Goal: Navigation & Orientation: Find specific page/section

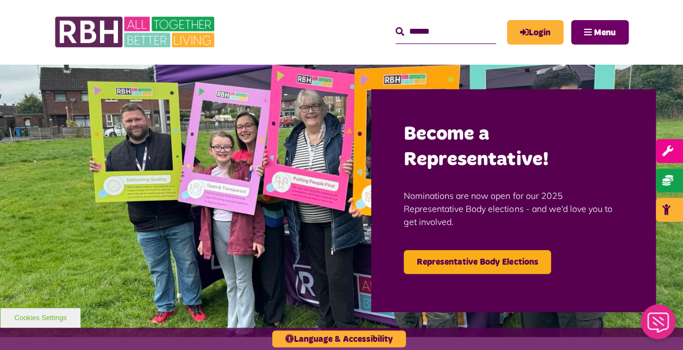
click at [602, 28] on span "Menu" at bounding box center [605, 32] width 22 height 9
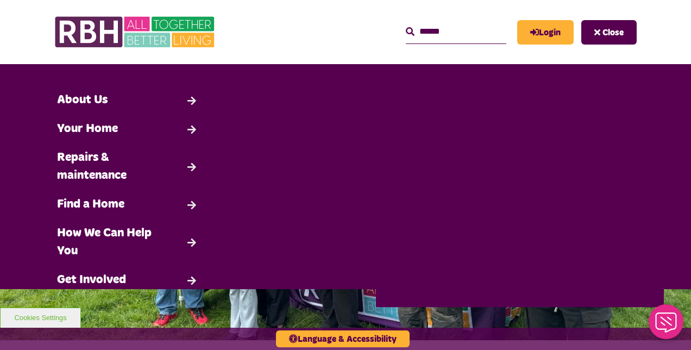
click at [312, 37] on div "MyRBH About Us Contact Us Search Close Search" at bounding box center [432, 32] width 407 height 42
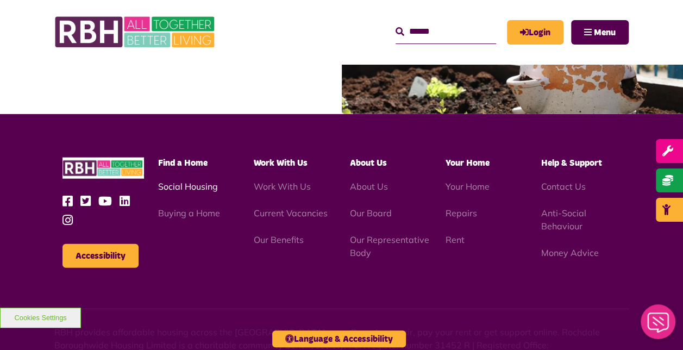
scroll to position [1195, 0]
